Goal: Use online tool/utility

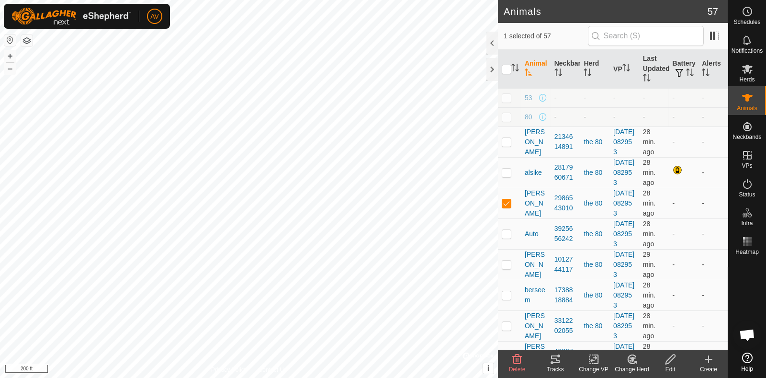
click at [550, 362] on icon at bounding box center [555, 359] width 11 height 11
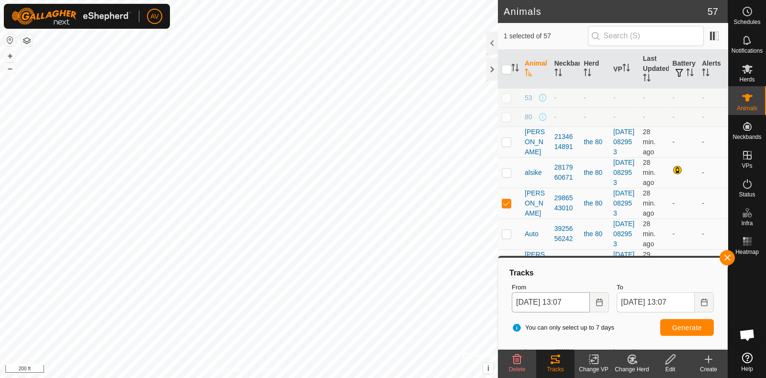
checkbox input "false"
checkbox input "true"
click at [679, 330] on span "Generate" at bounding box center [688, 328] width 30 height 8
